Goal: Information Seeking & Learning: Find contact information

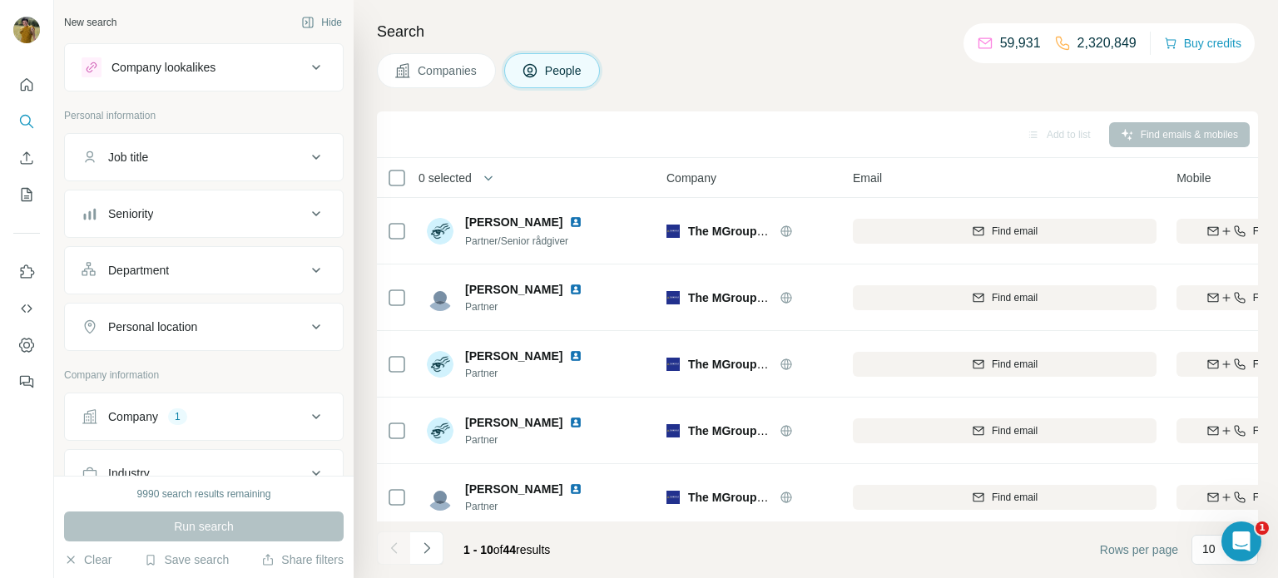
click at [161, 423] on button "Company 1" at bounding box center [204, 417] width 278 height 40
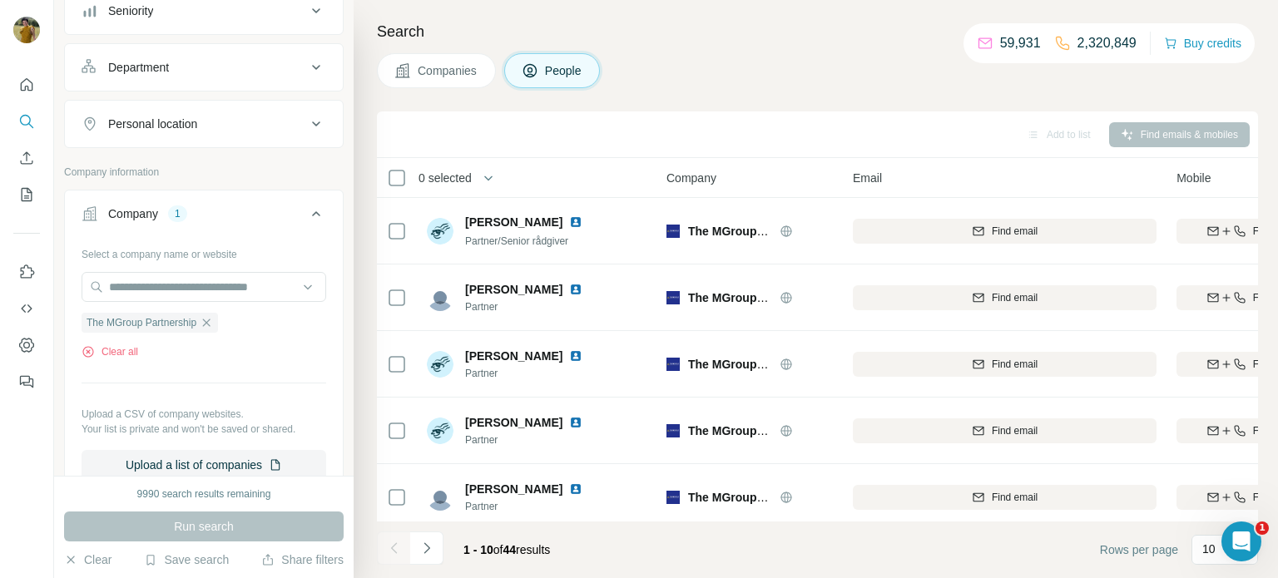
scroll to position [215, 0]
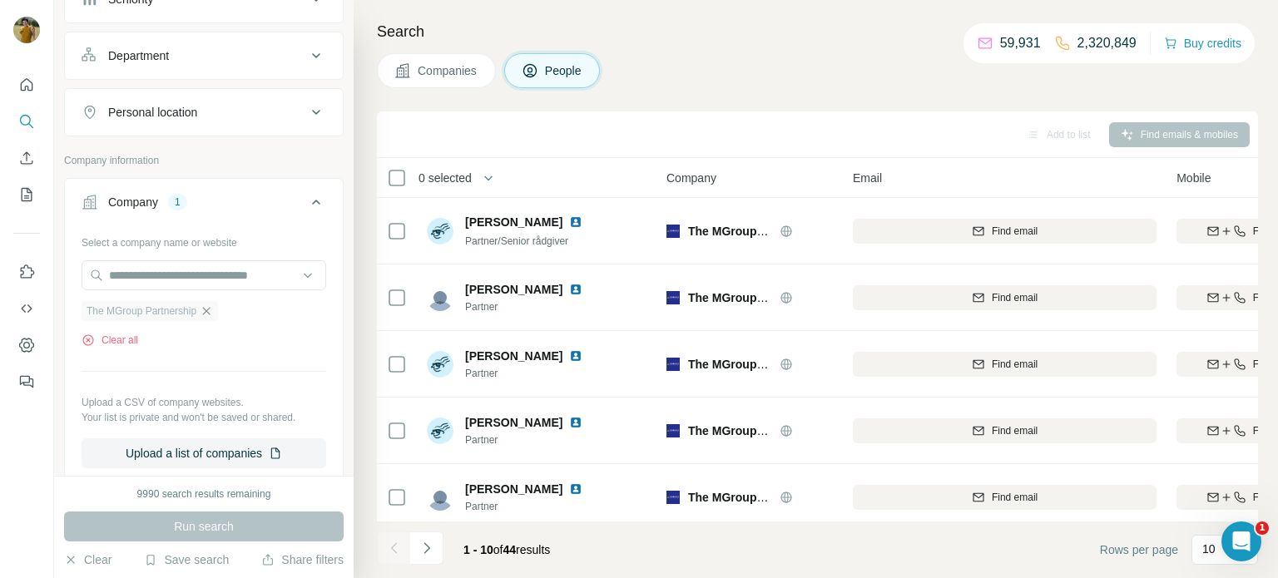
click at [213, 309] on icon "button" at bounding box center [206, 310] width 13 height 13
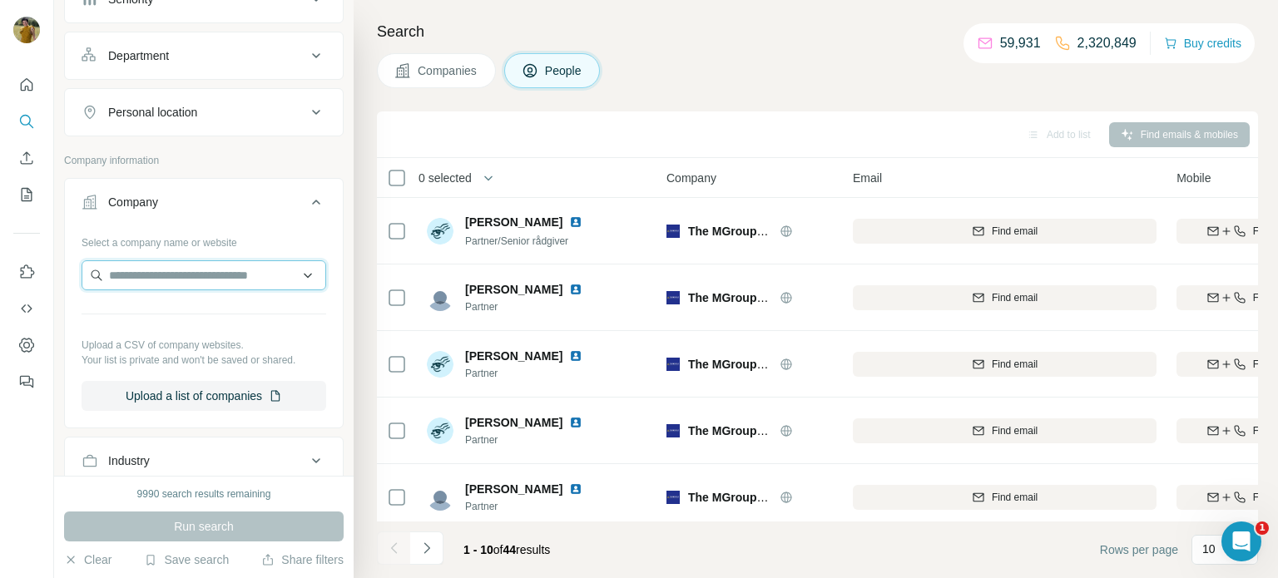
click at [188, 279] on input "text" at bounding box center [204, 275] width 245 height 30
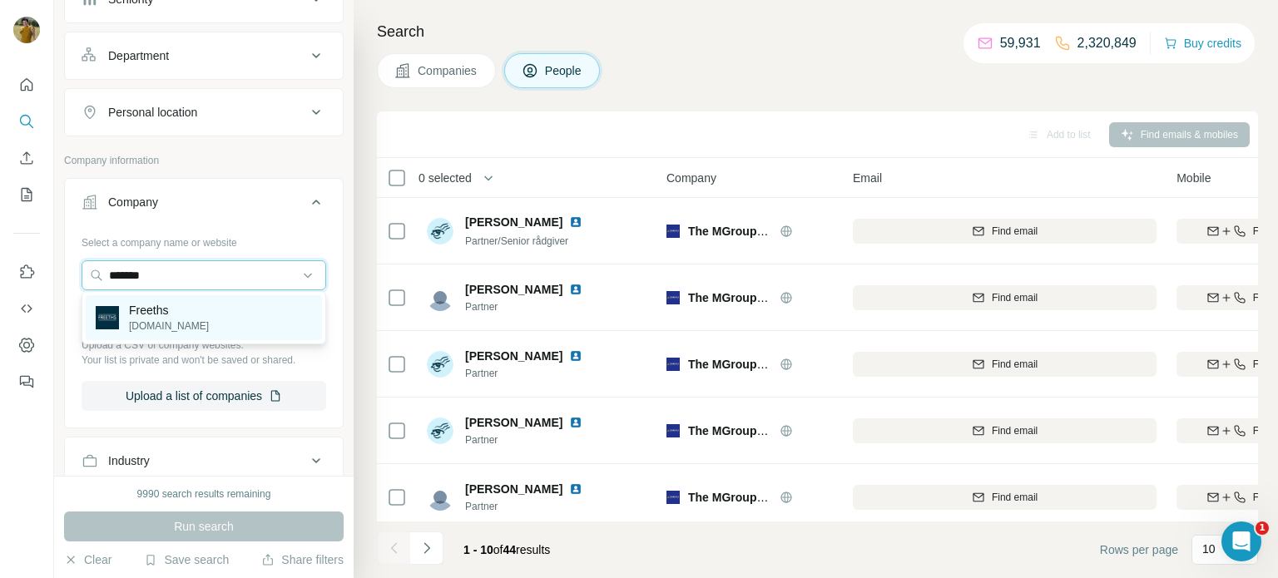
type input "*******"
click at [204, 311] on div "Freeths [DOMAIN_NAME]" at bounding box center [204, 317] width 236 height 45
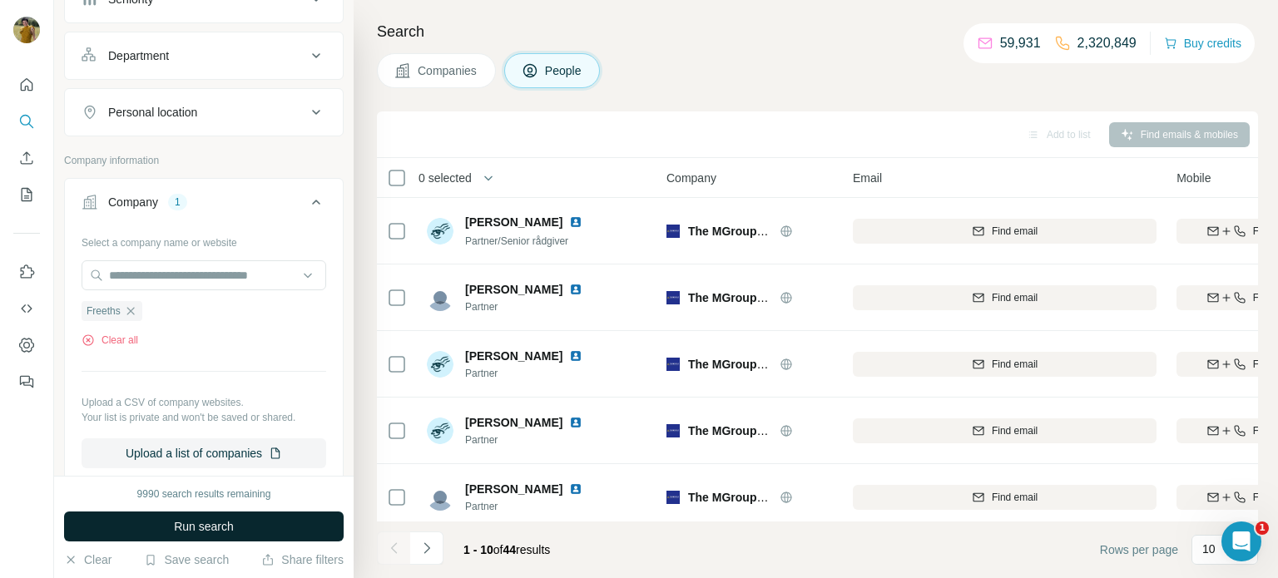
click at [200, 525] on span "Run search" at bounding box center [204, 526] width 60 height 17
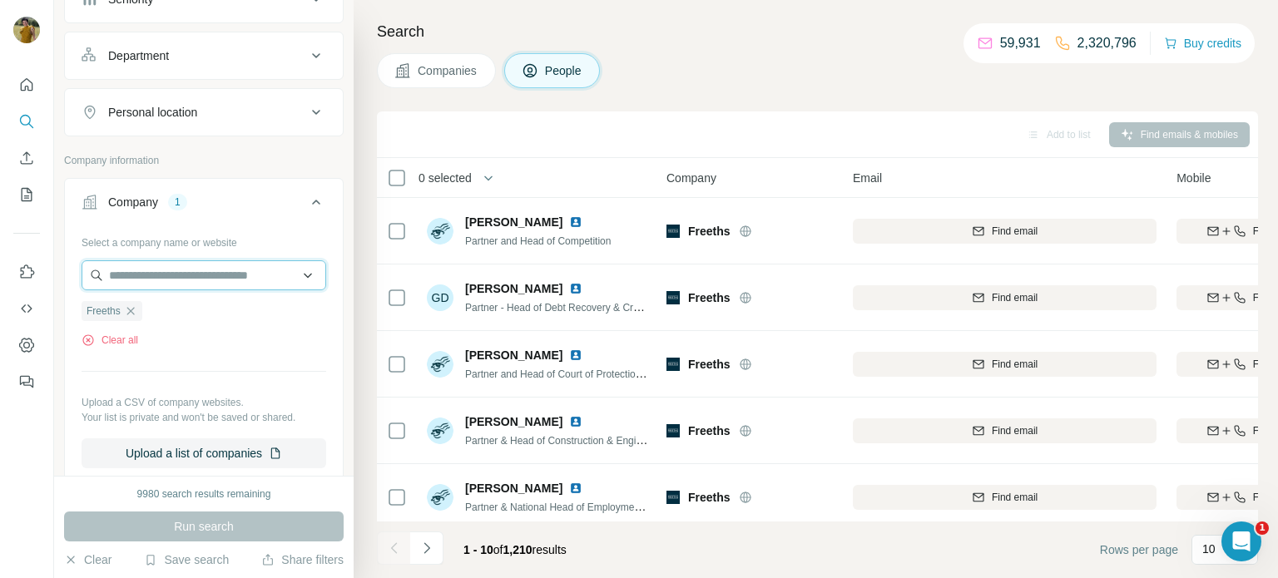
click at [245, 270] on input "text" at bounding box center [204, 275] width 245 height 30
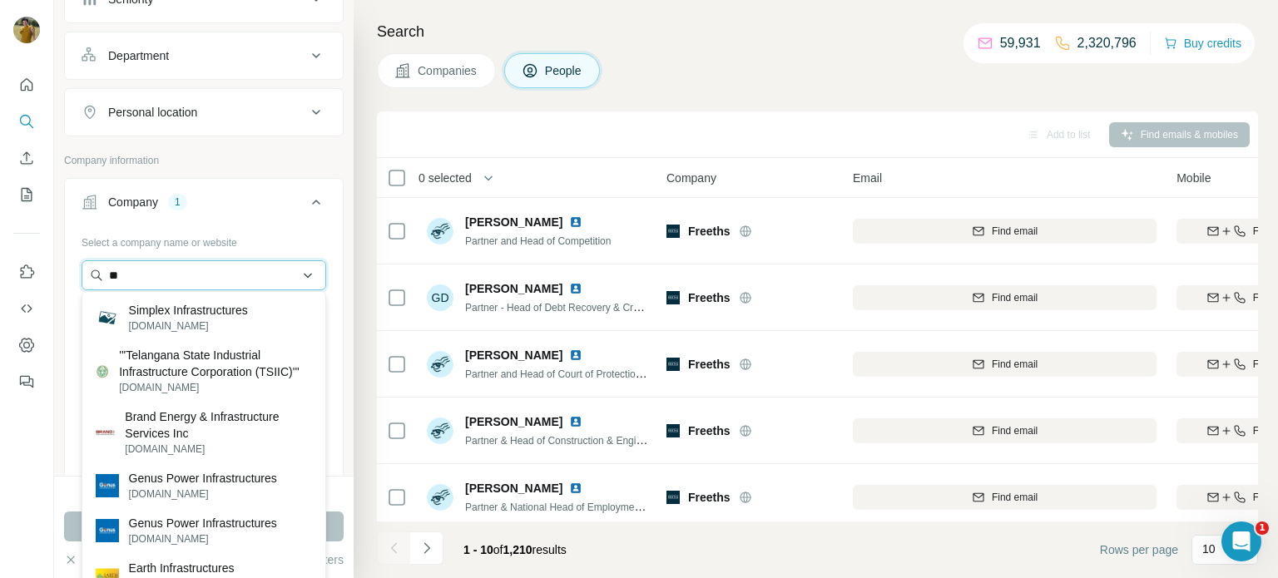
type input "*"
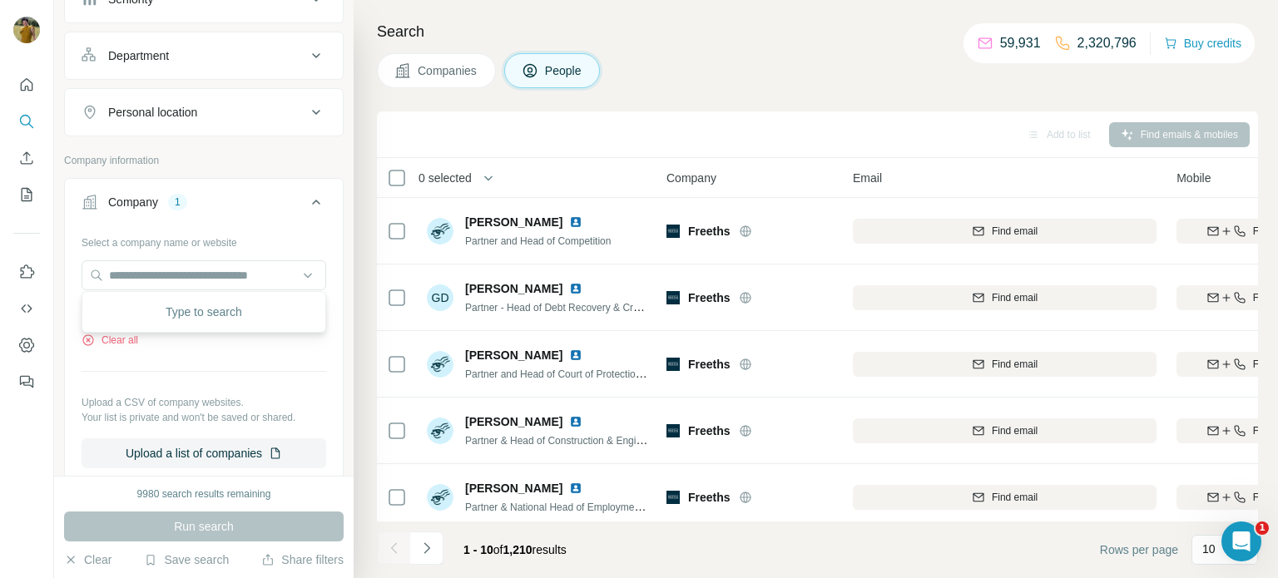
click at [250, 209] on button "Company 1" at bounding box center [204, 205] width 278 height 47
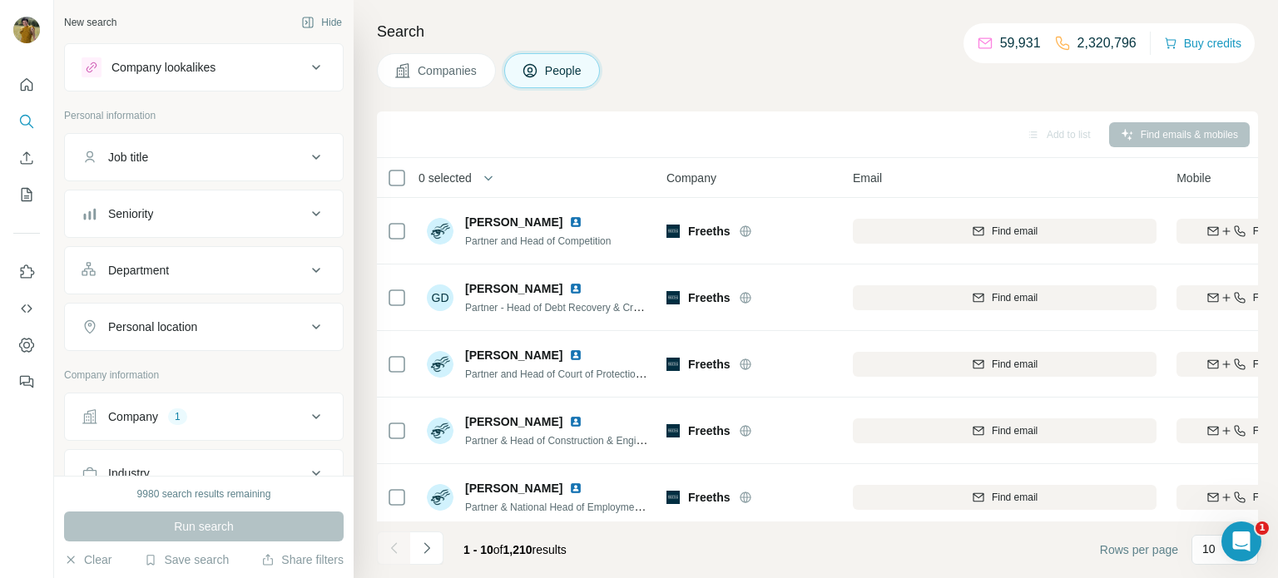
click at [208, 165] on button "Job title" at bounding box center [204, 157] width 278 height 40
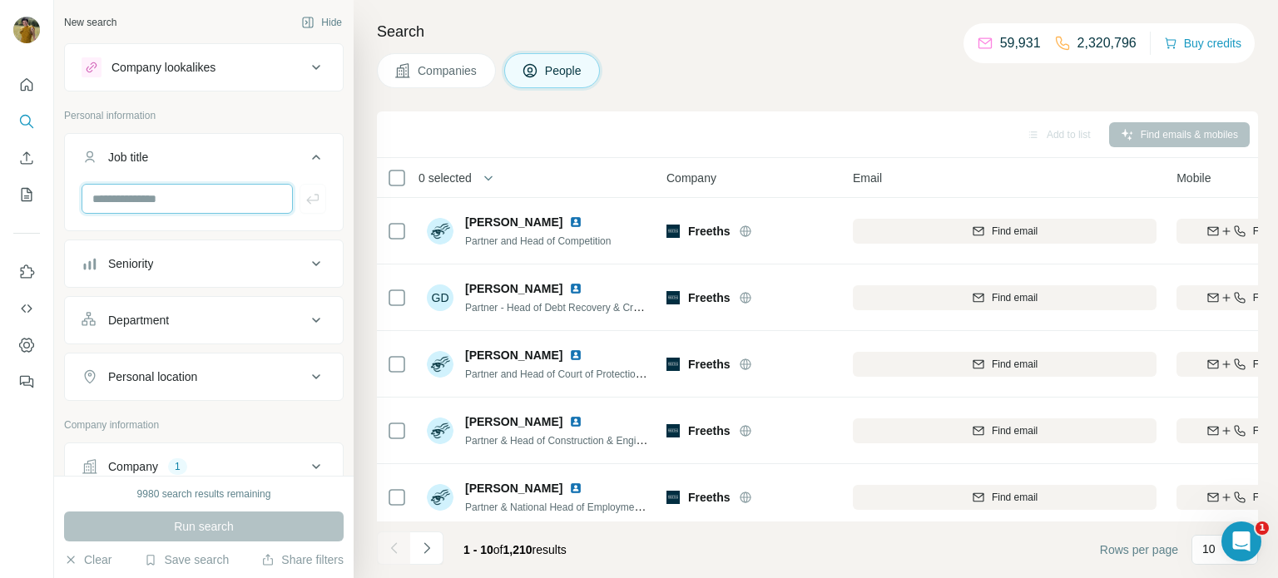
click at [200, 197] on input "text" at bounding box center [187, 199] width 211 height 30
type input "**********"
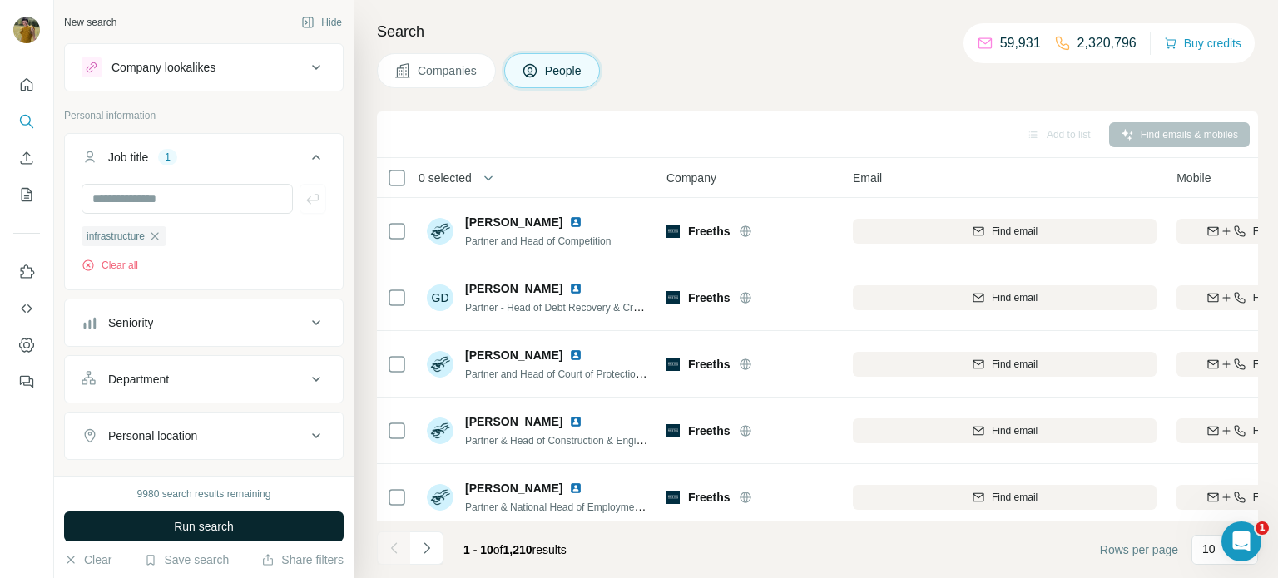
click at [215, 530] on span "Run search" at bounding box center [204, 526] width 60 height 17
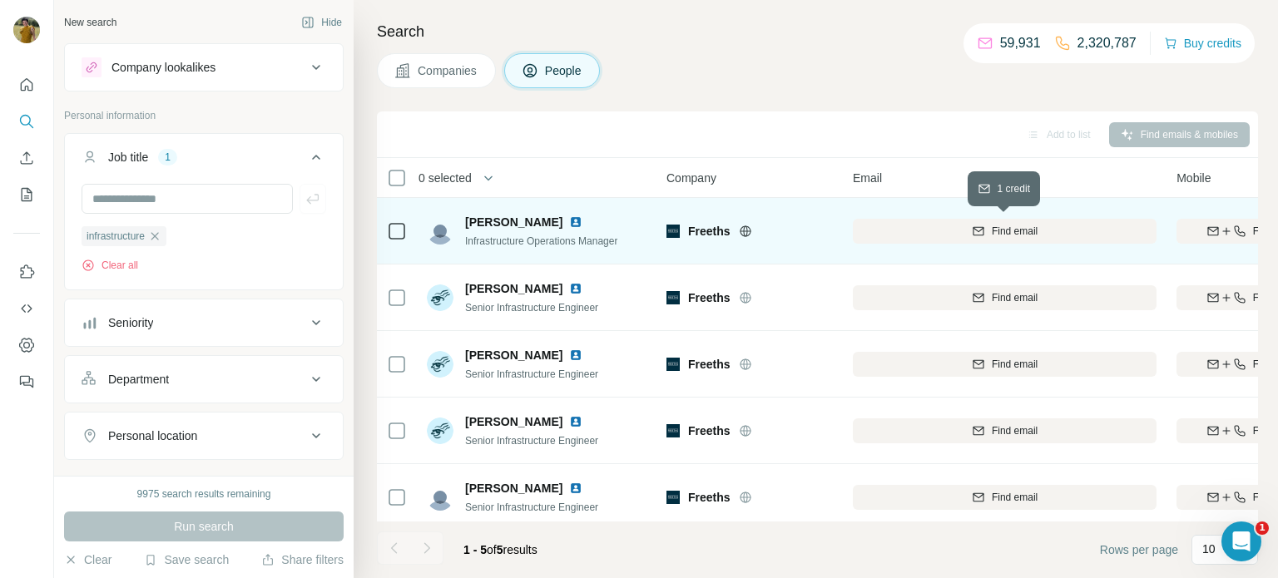
click at [1060, 237] on div "Find email" at bounding box center [1005, 231] width 304 height 15
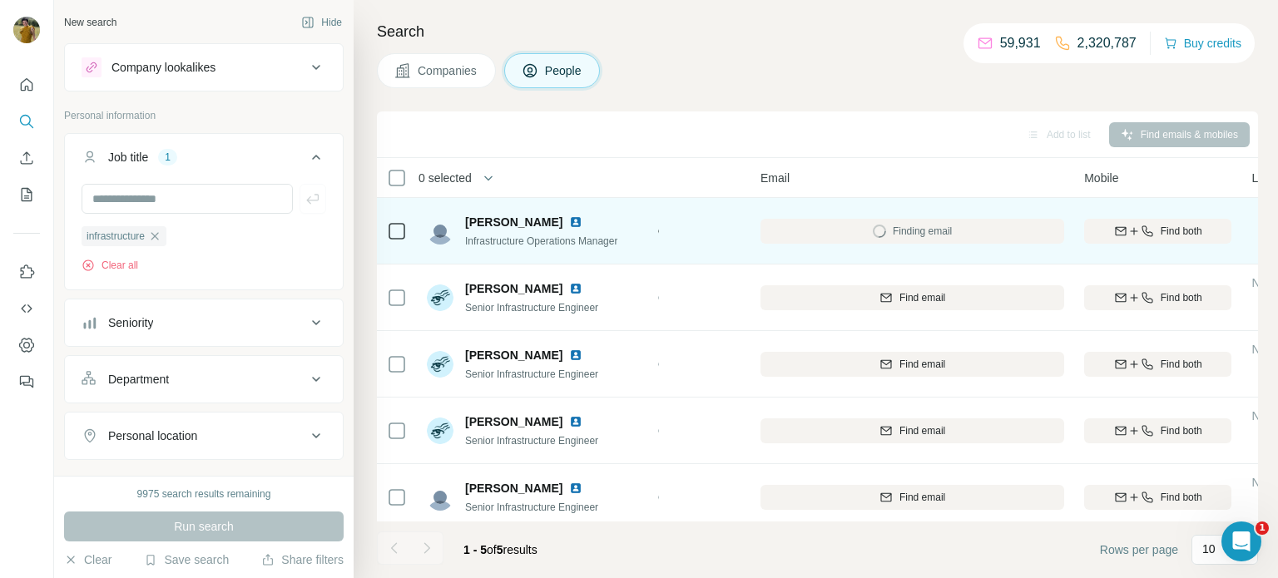
scroll to position [0, 109]
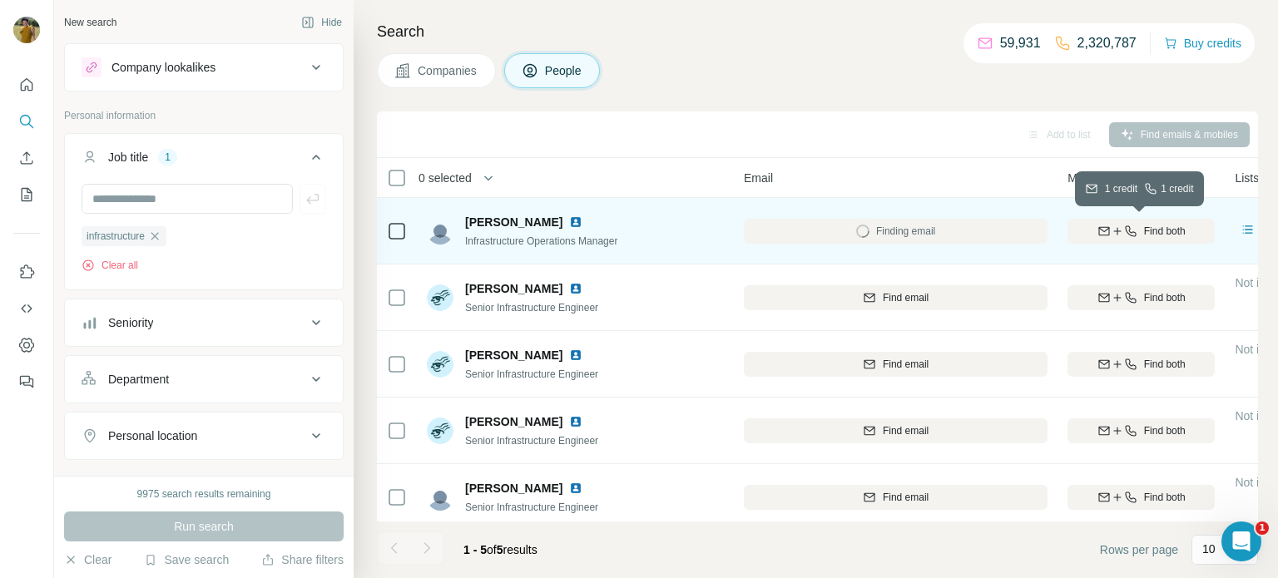
click at [1112, 219] on button "Find both" at bounding box center [1140, 231] width 147 height 25
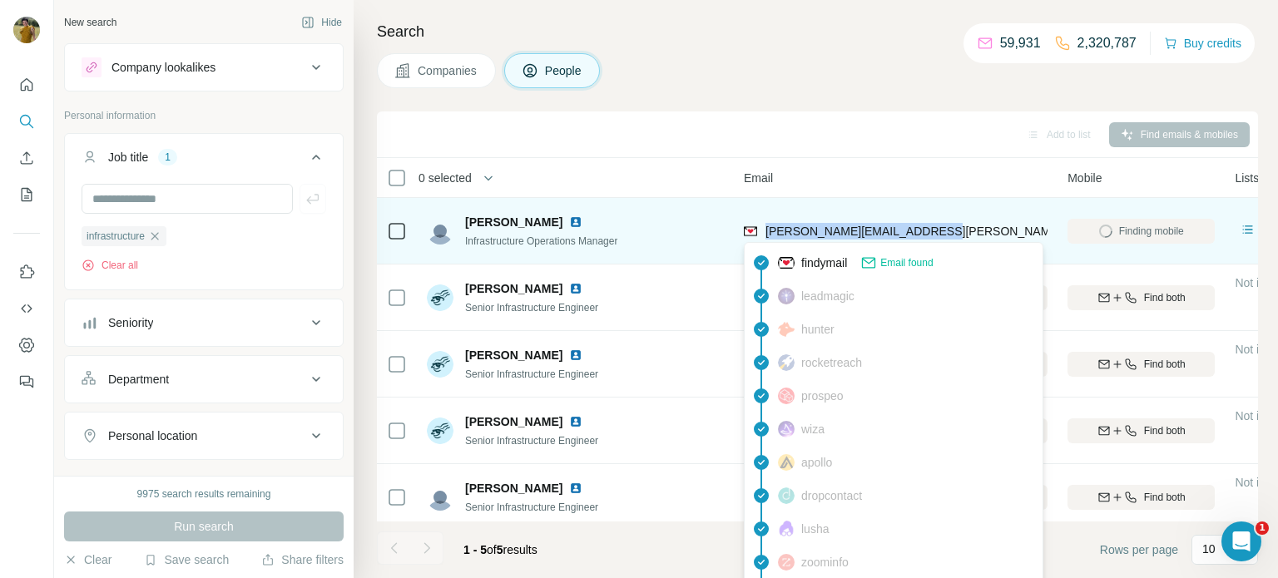
drag, startPoint x: 941, startPoint y: 230, endPoint x: 765, endPoint y: 232, distance: 176.4
click at [765, 232] on div "[PERSON_NAME][EMAIL_ADDRESS][PERSON_NAME][DOMAIN_NAME]" at bounding box center [896, 231] width 304 height 46
copy span "[PERSON_NAME][EMAIL_ADDRESS][PERSON_NAME][DOMAIN_NAME]"
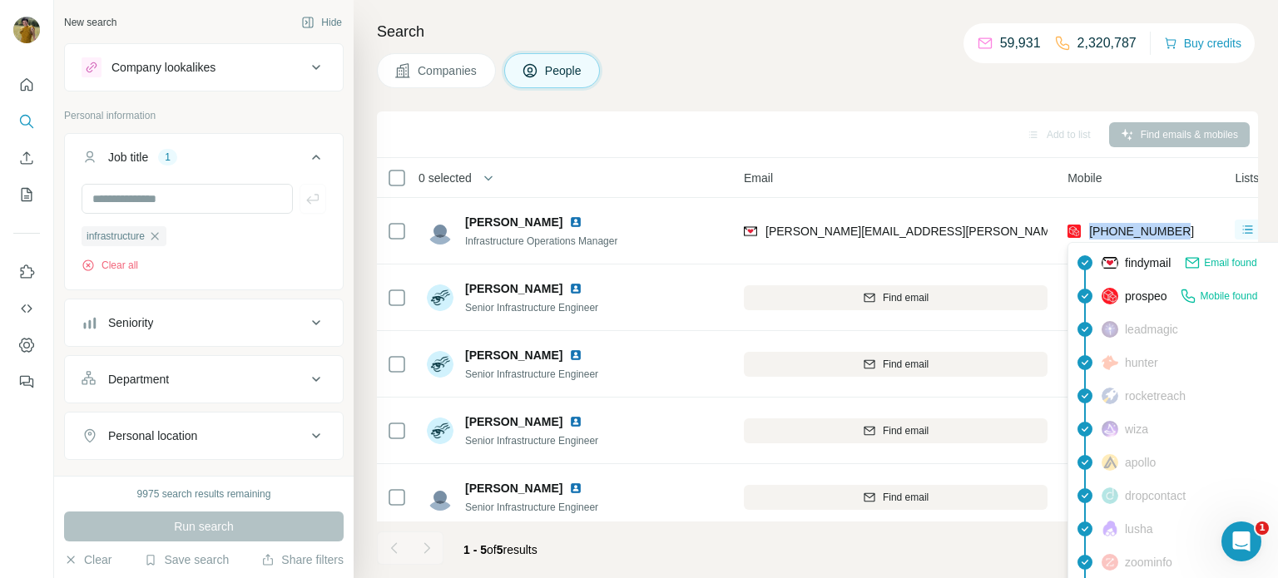
drag, startPoint x: 1189, startPoint y: 229, endPoint x: 1086, endPoint y: 237, distance: 102.7
click at [1086, 237] on div "[PHONE_NUMBER]" at bounding box center [1140, 231] width 147 height 46
copy span "[PHONE_NUMBER]"
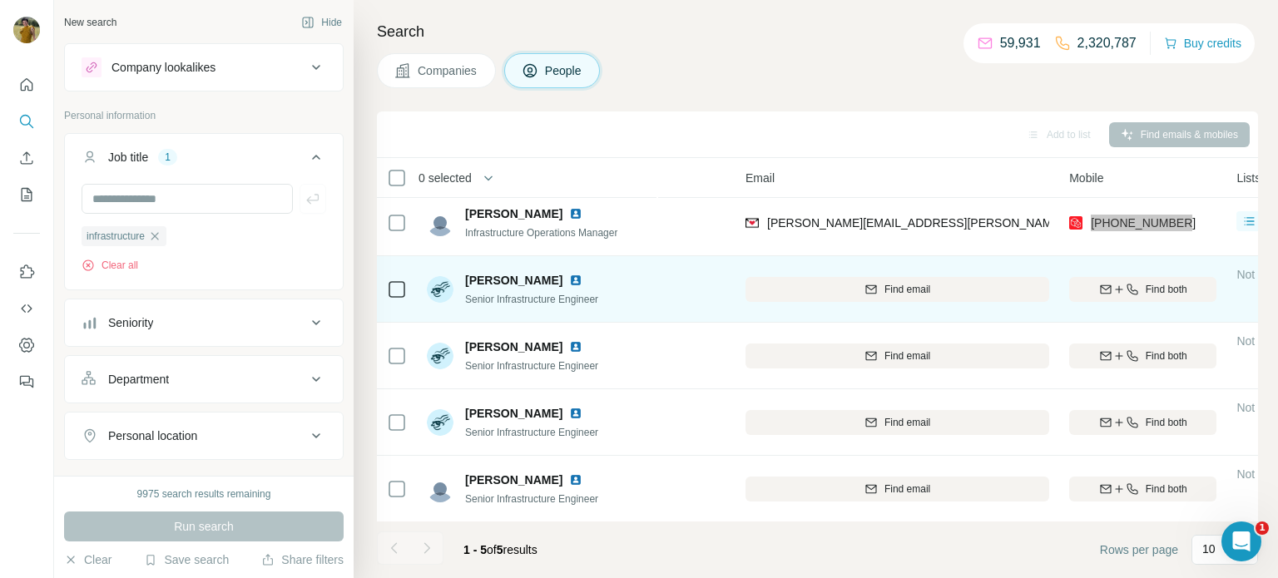
scroll to position [8, 105]
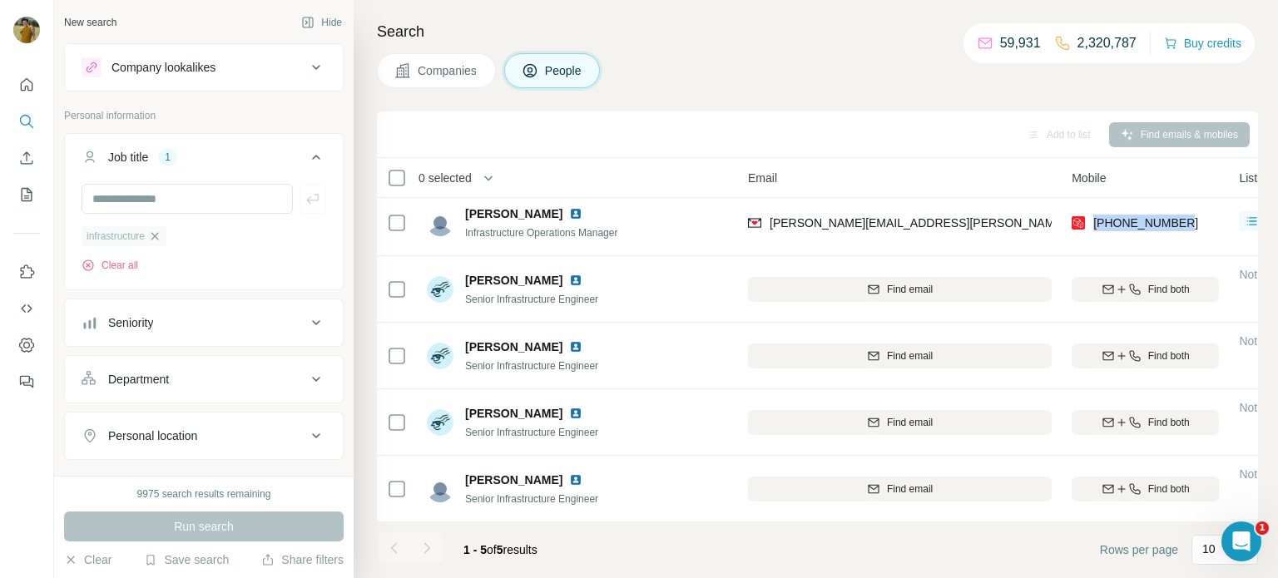
click at [161, 236] on icon "button" at bounding box center [154, 236] width 13 height 13
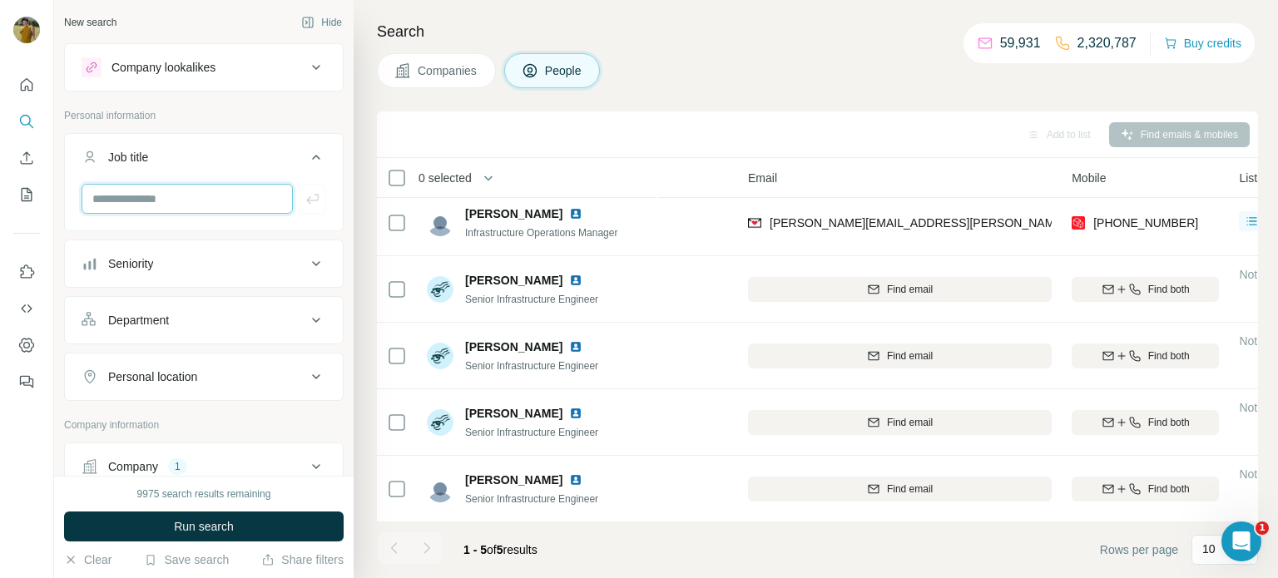
click at [142, 198] on input "text" at bounding box center [187, 199] width 211 height 30
type input "*******"
click at [184, 189] on input "text" at bounding box center [187, 199] width 211 height 30
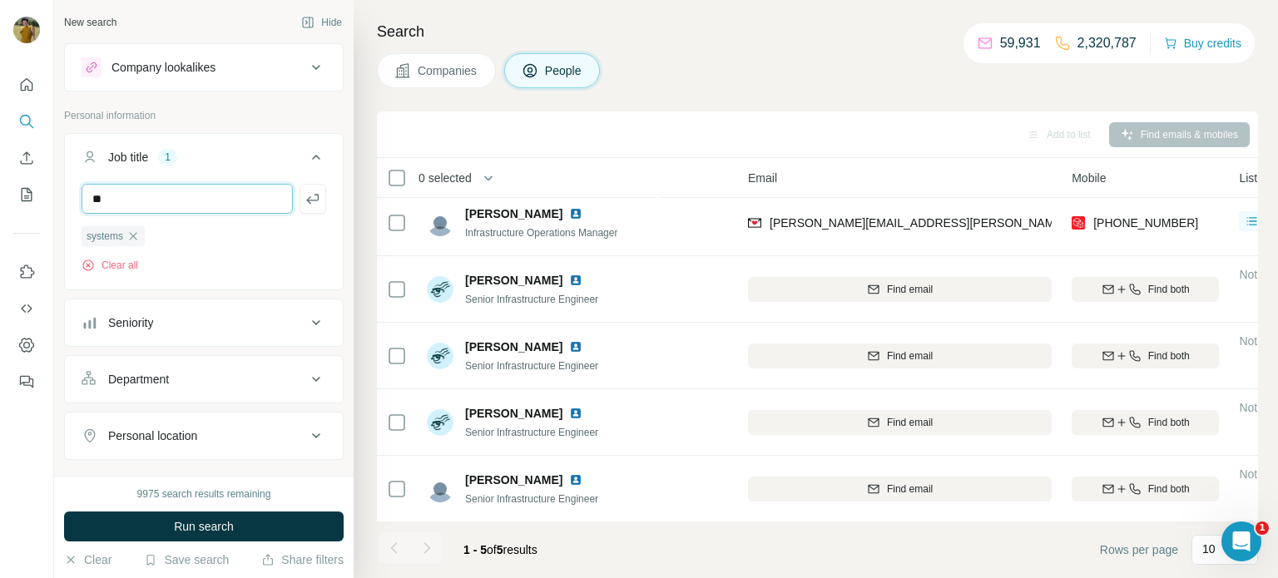
type input "**"
click at [200, 202] on input "text" at bounding box center [187, 199] width 211 height 30
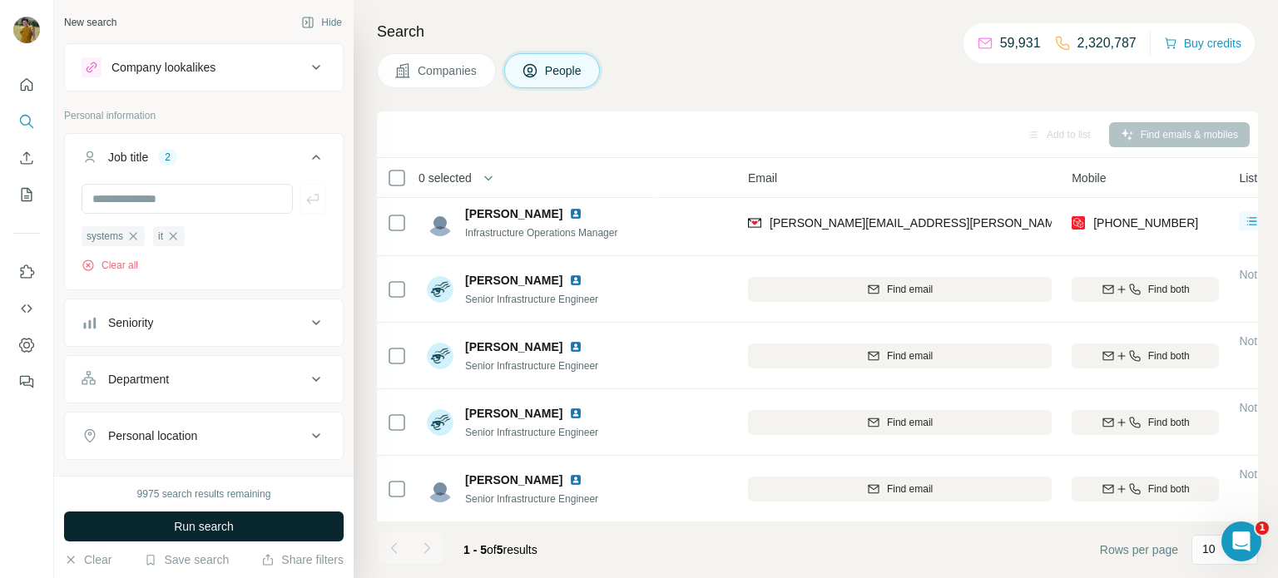
click at [164, 518] on button "Run search" at bounding box center [204, 527] width 280 height 30
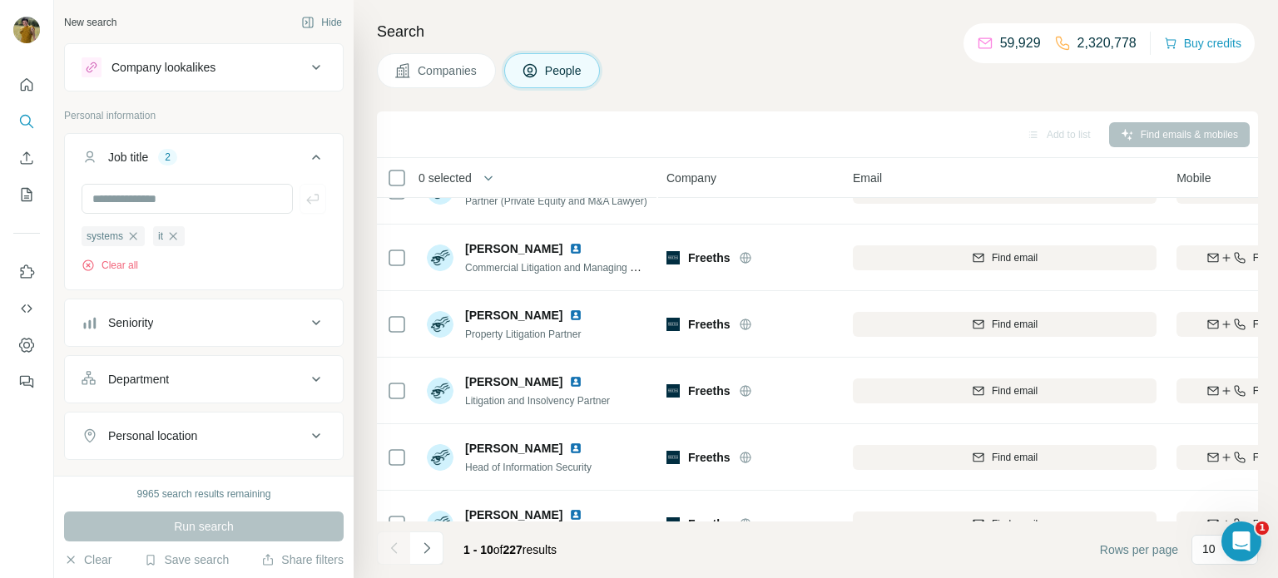
scroll to position [341, 0]
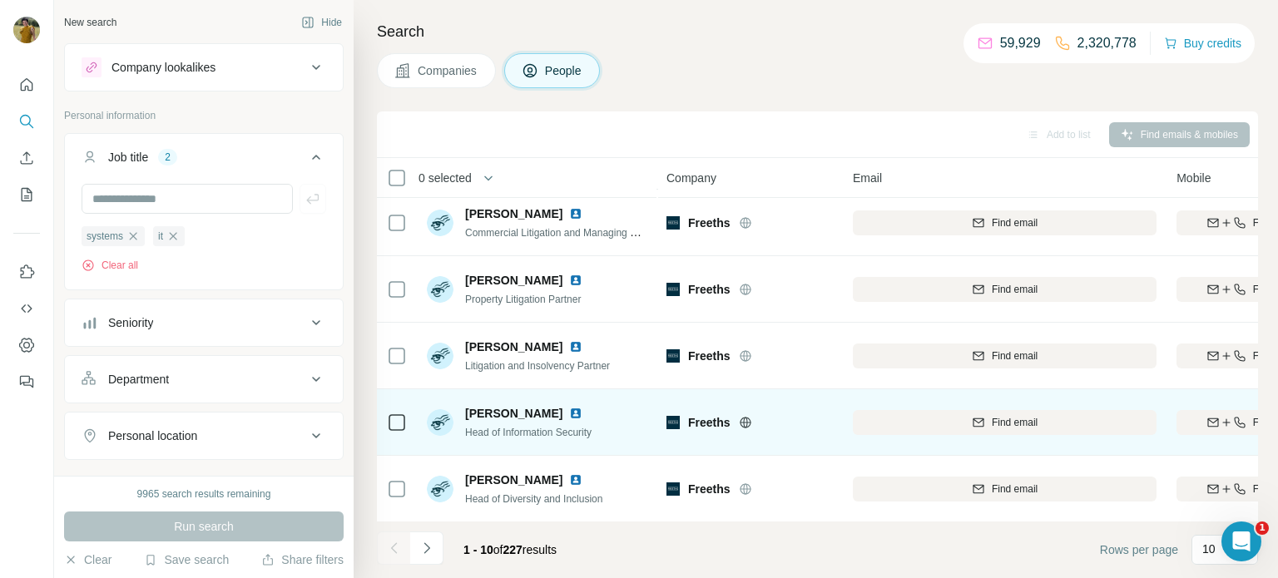
click at [569, 413] on img at bounding box center [575, 413] width 13 height 13
click at [1220, 418] on icon "button" at bounding box center [1226, 422] width 13 height 13
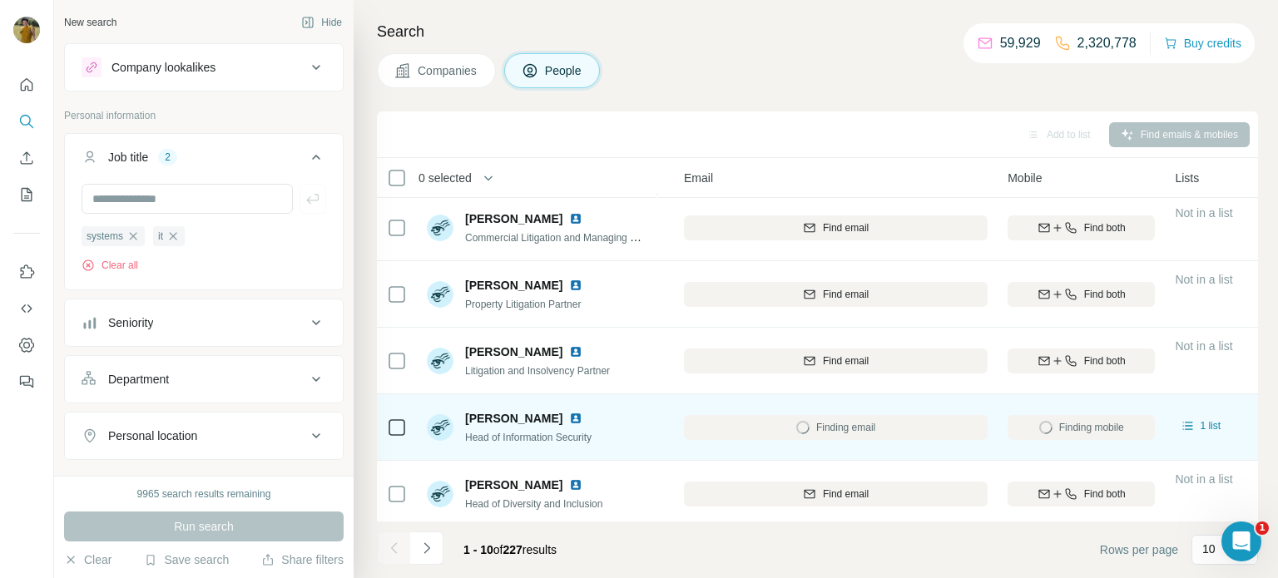
scroll to position [336, 176]
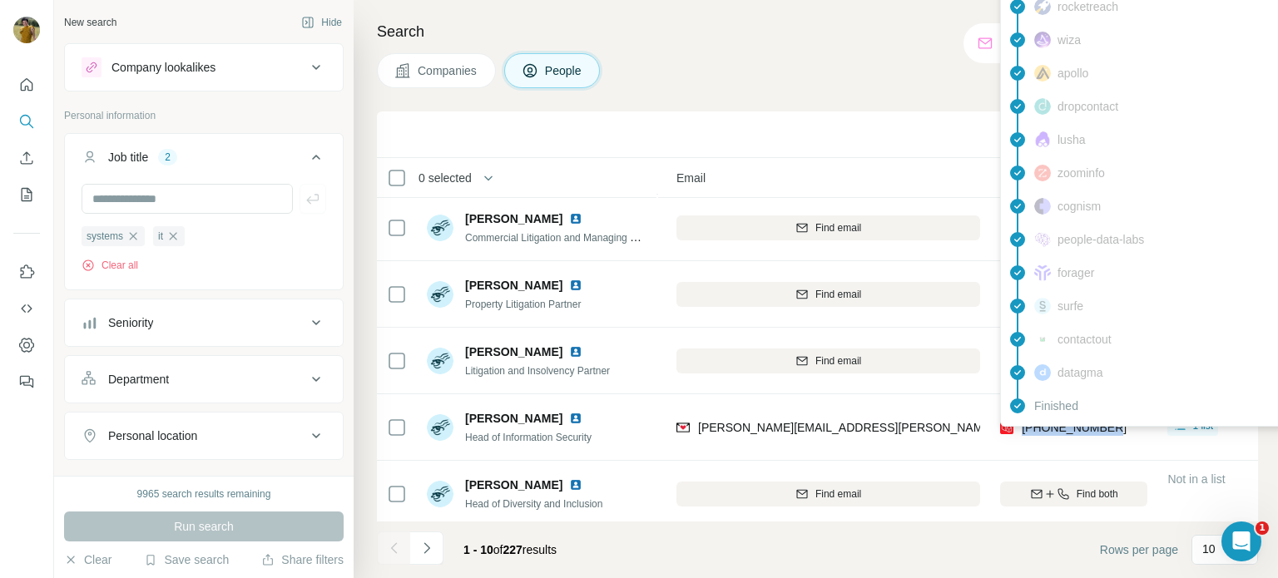
drag, startPoint x: 1120, startPoint y: 428, endPoint x: 1022, endPoint y: 430, distance: 98.2
click at [1022, 430] on div "[PHONE_NUMBER]" at bounding box center [1073, 427] width 147 height 46
copy span "[PHONE_NUMBER]"
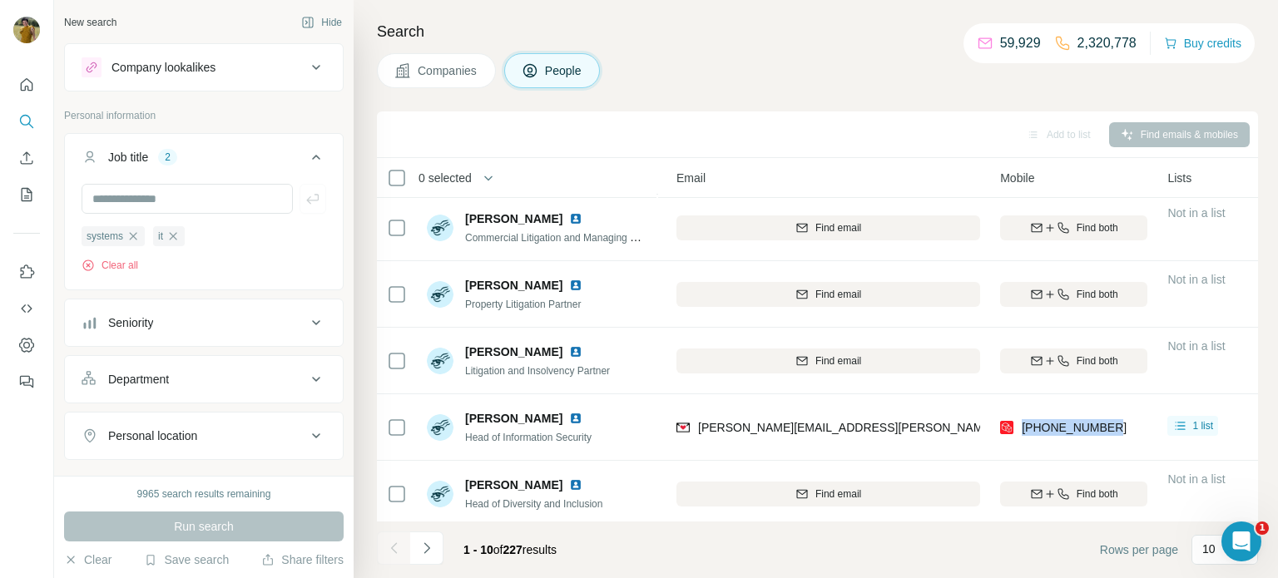
click at [0, 577] on div at bounding box center [0, 578] width 0 height 0
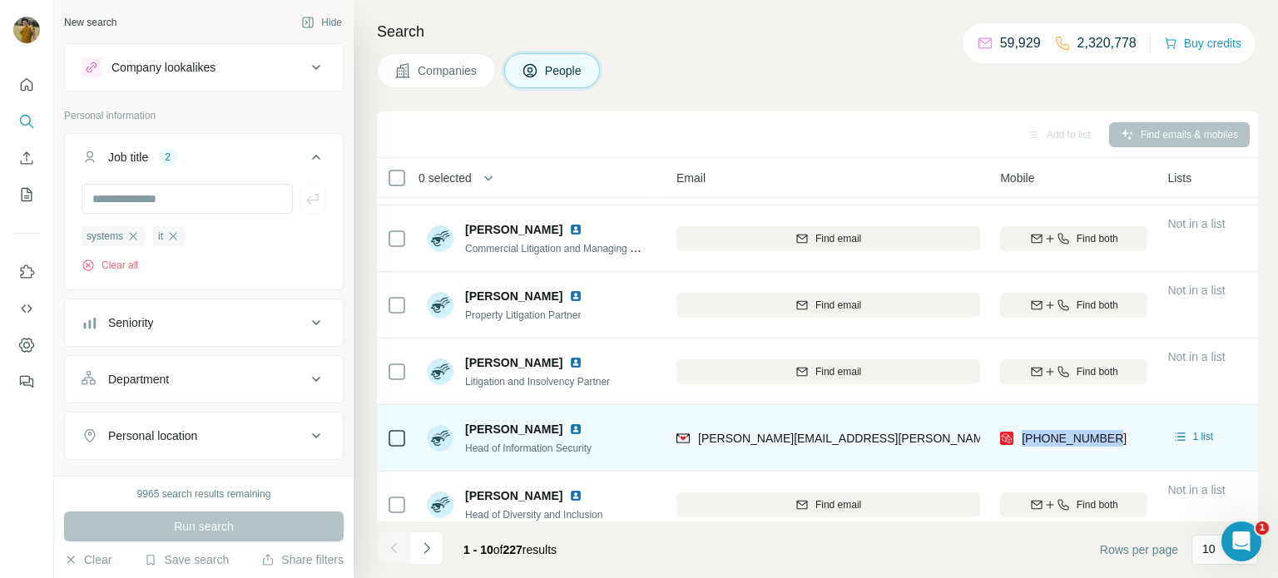
scroll to position [341, 176]
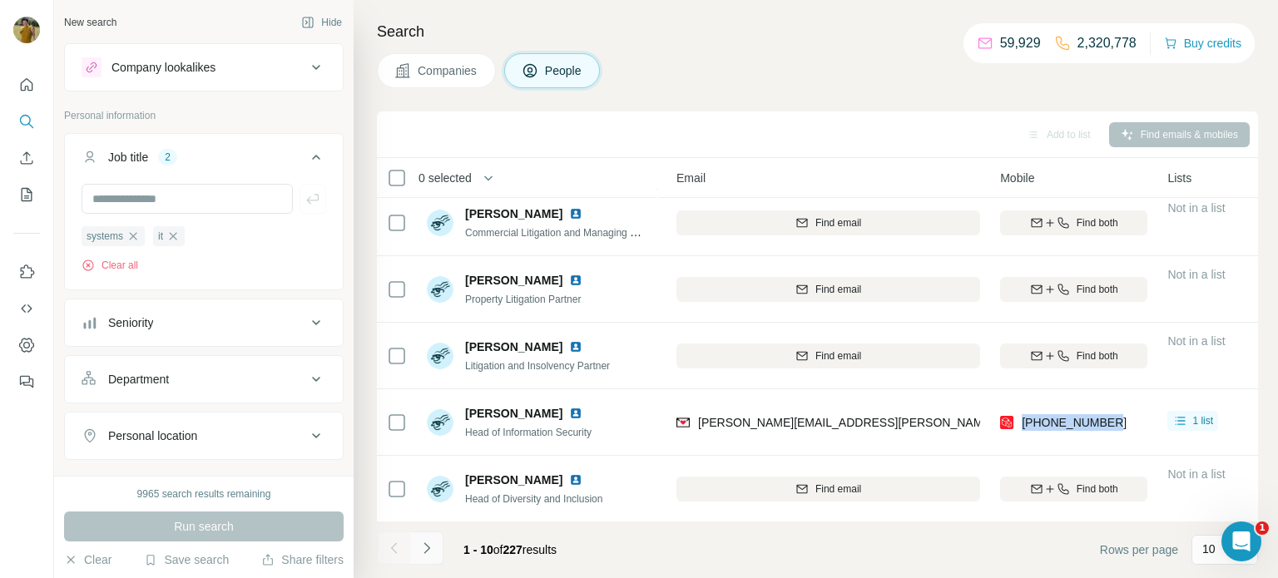
click at [432, 540] on icon "Navigate to next page" at bounding box center [426, 548] width 17 height 17
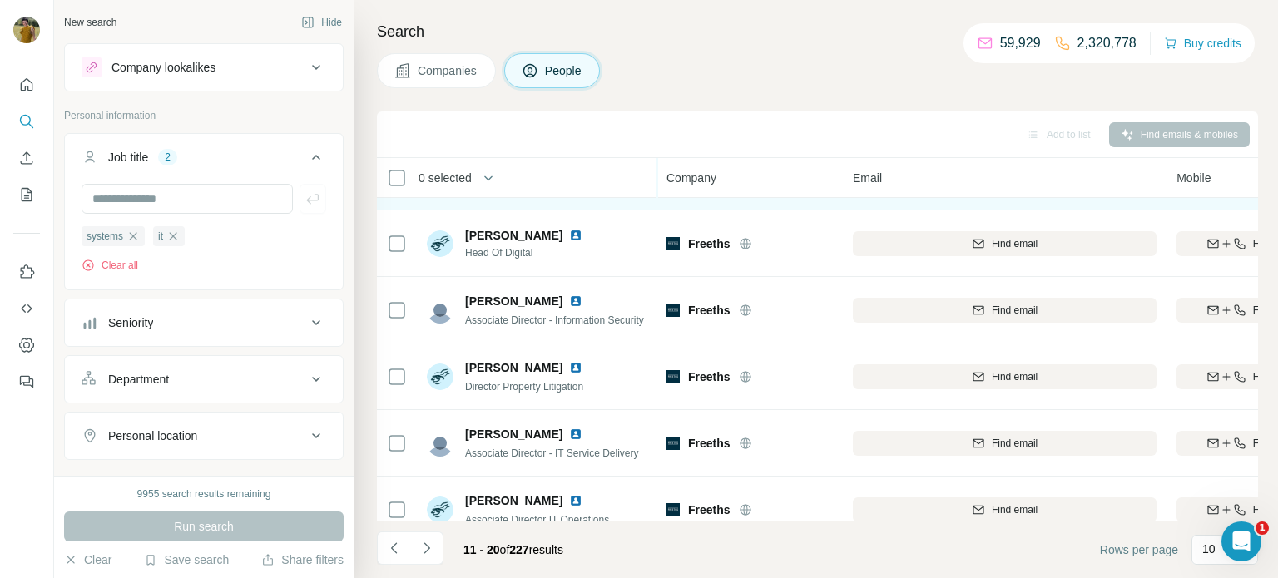
scroll to position [123, 0]
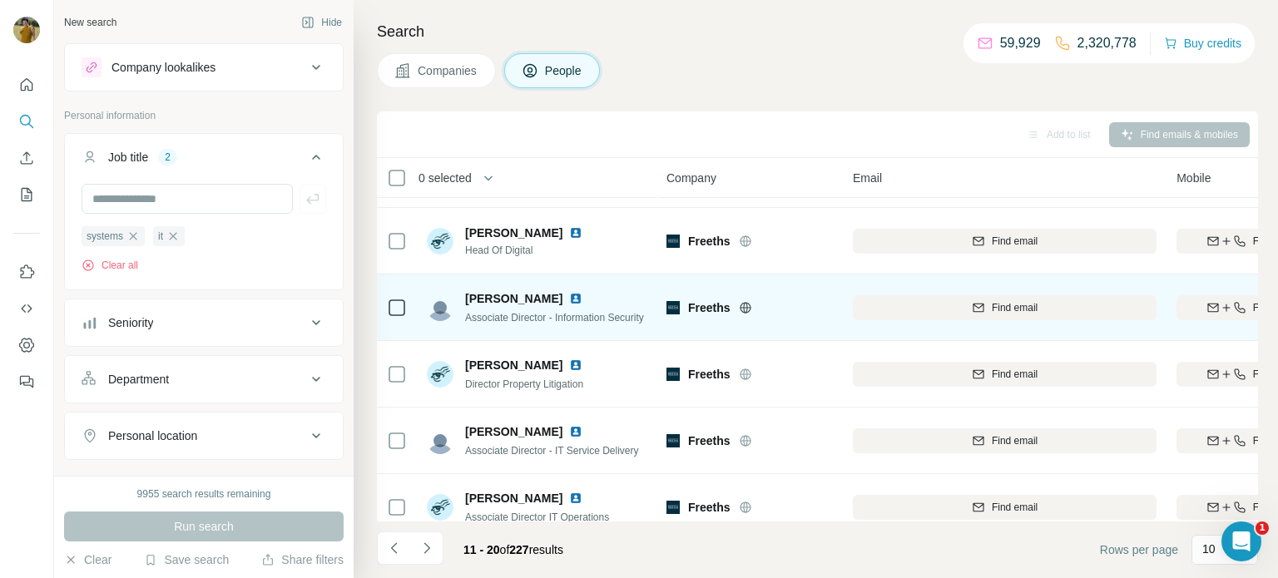
click at [1220, 309] on icon "button" at bounding box center [1226, 307] width 13 height 13
click at [569, 299] on img at bounding box center [575, 298] width 13 height 13
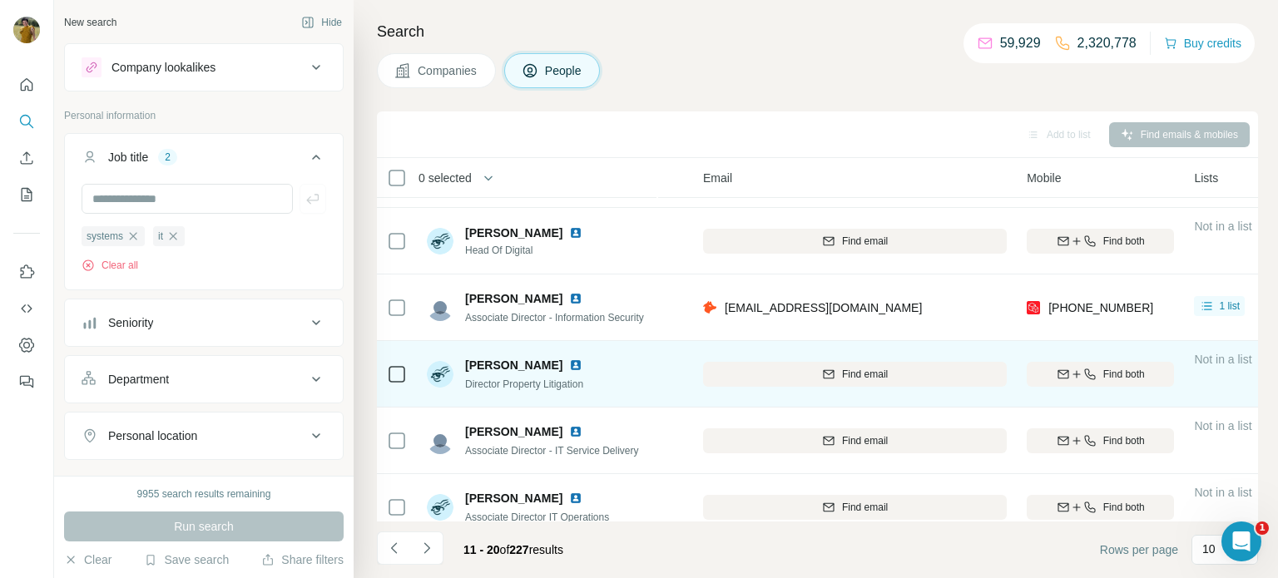
scroll to position [120, 150]
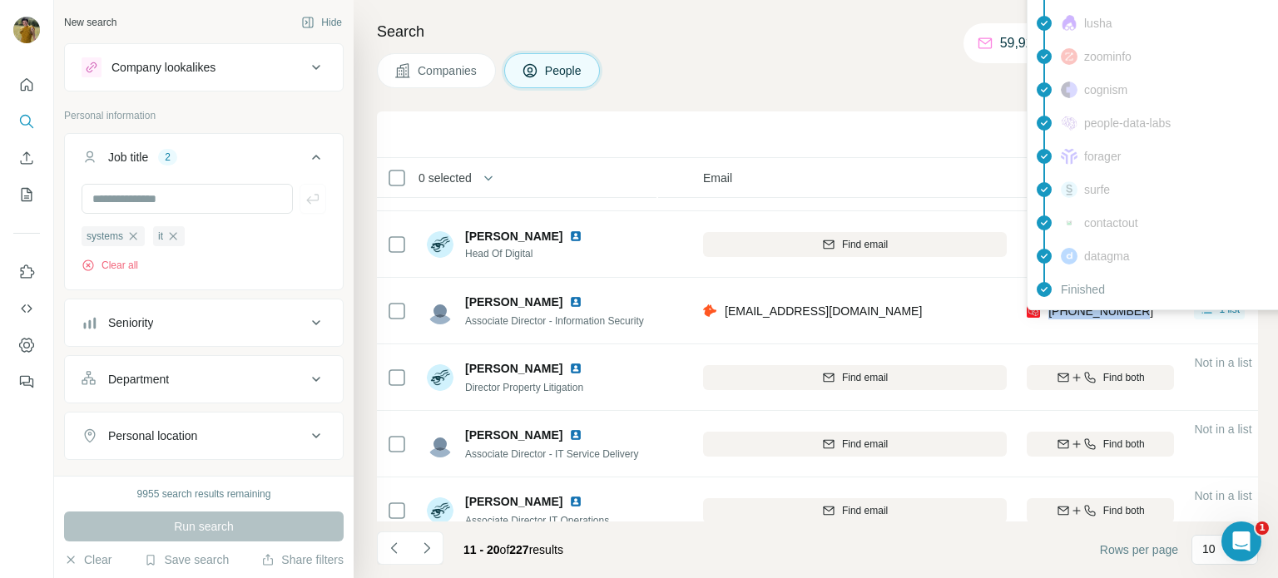
drag, startPoint x: 1150, startPoint y: 313, endPoint x: 1046, endPoint y: 314, distance: 104.0
click at [1046, 314] on div "[PHONE_NUMBER]" at bounding box center [1100, 311] width 147 height 46
copy span "[PHONE_NUMBER]"
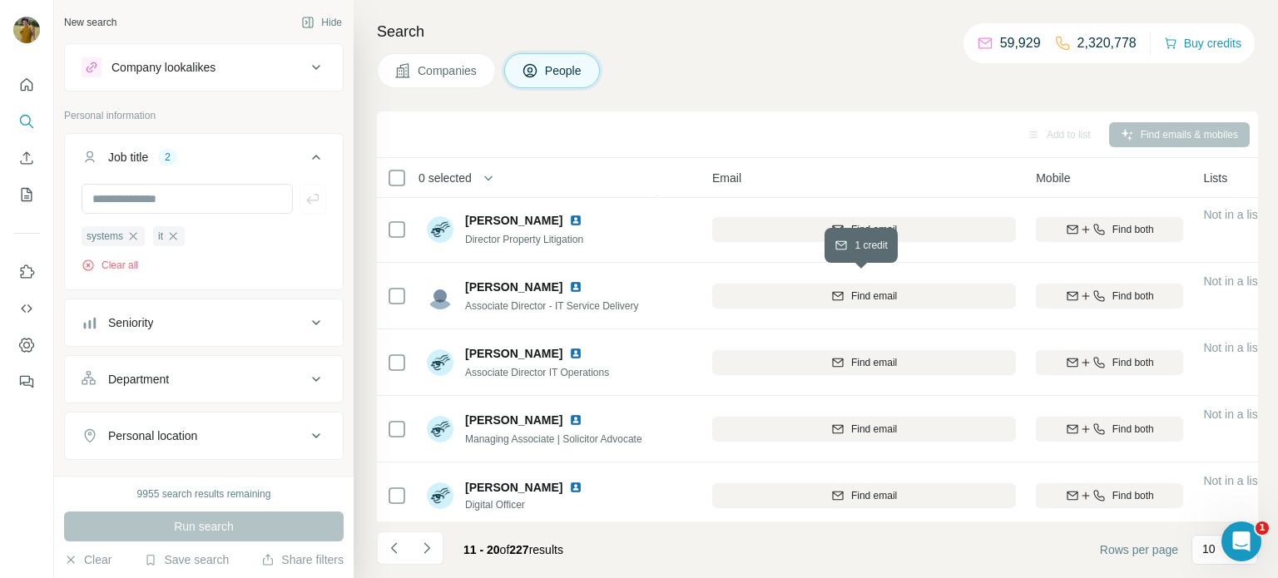
scroll to position [266, 141]
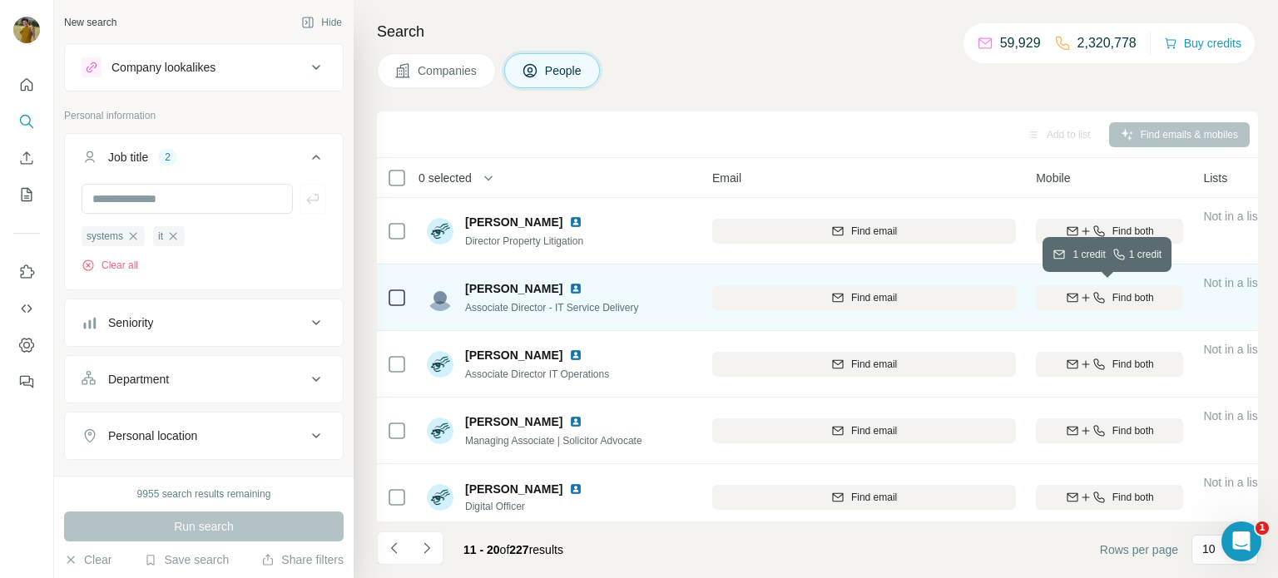
click at [1088, 298] on icon "button" at bounding box center [1085, 297] width 13 height 13
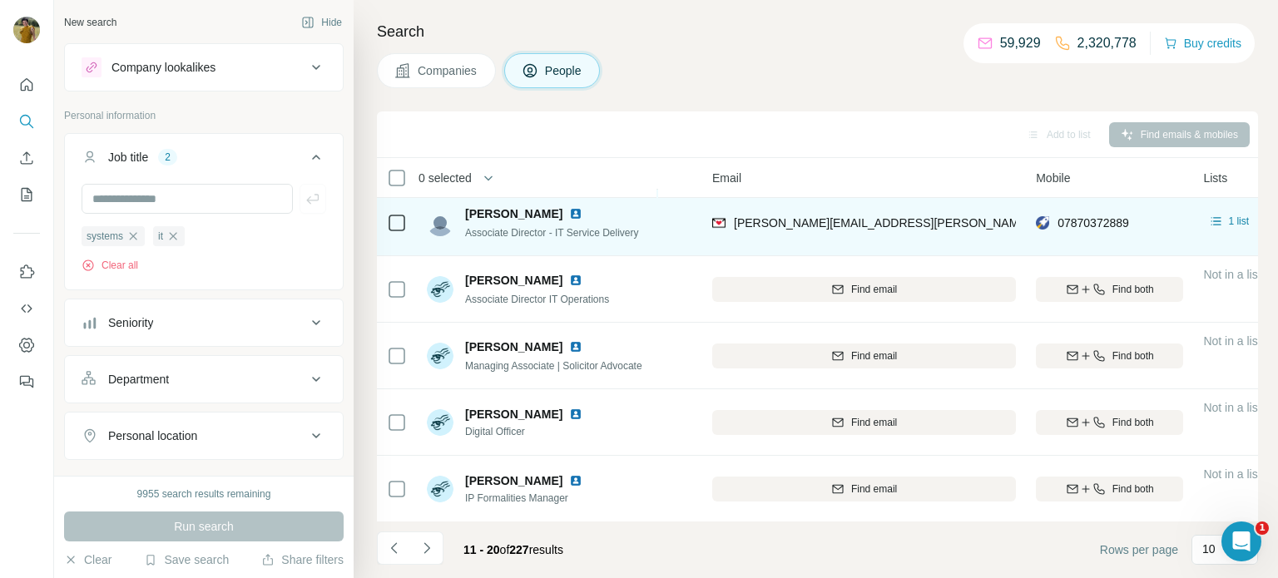
scroll to position [341, 138]
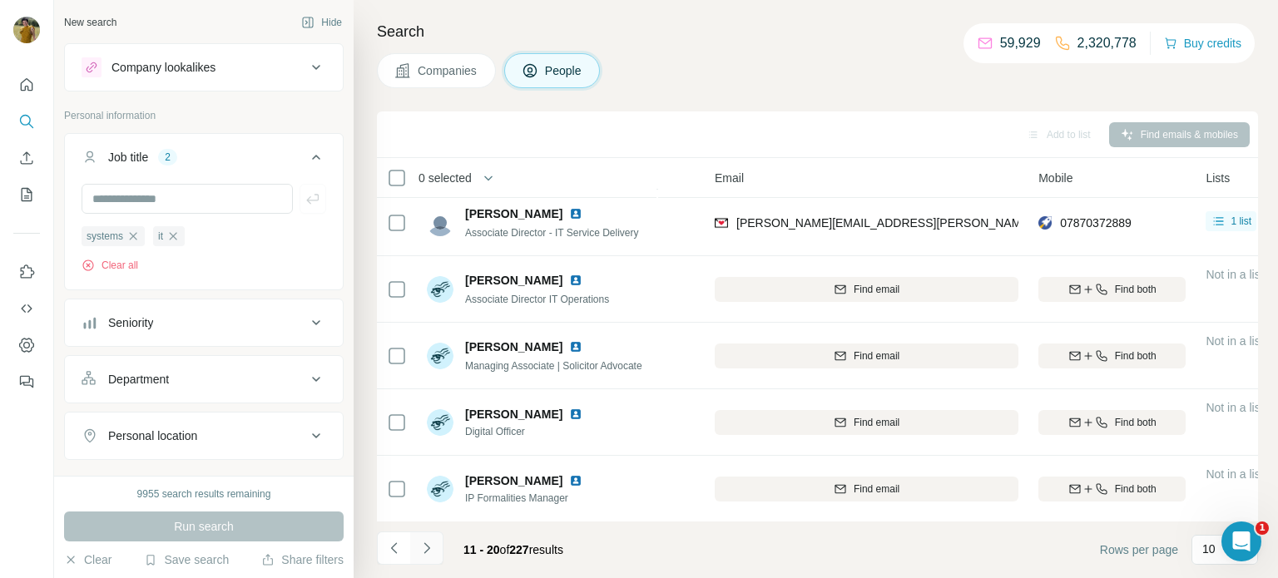
click at [425, 542] on icon "Navigate to next page" at bounding box center [426, 548] width 17 height 17
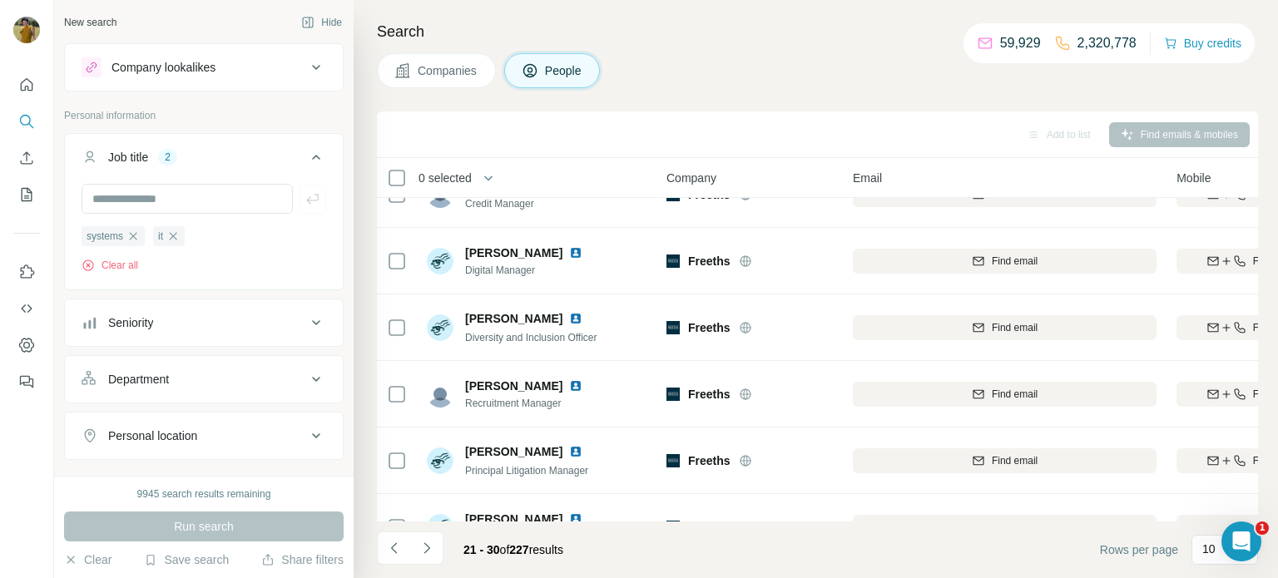
scroll to position [0, 0]
